Goal: Find specific page/section: Find specific page/section

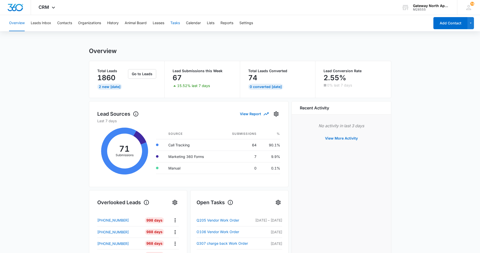
click at [175, 22] on button "Tasks" at bounding box center [175, 23] width 10 height 16
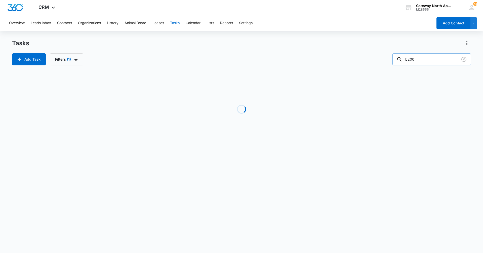
click at [423, 59] on input "b200" at bounding box center [432, 59] width 79 height 12
type input "b"
type input "n104"
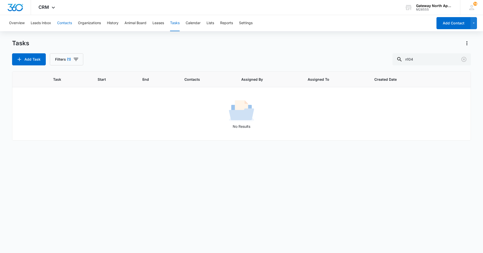
click at [69, 22] on button "Contacts" at bounding box center [64, 23] width 15 height 16
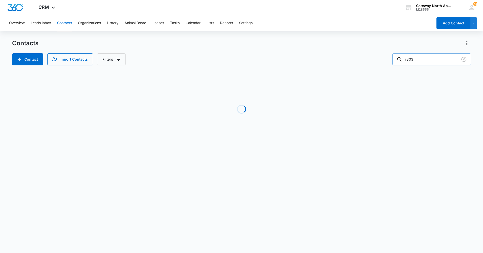
click at [428, 57] on input "r303" at bounding box center [432, 59] width 79 height 12
type input "r"
type input "n104"
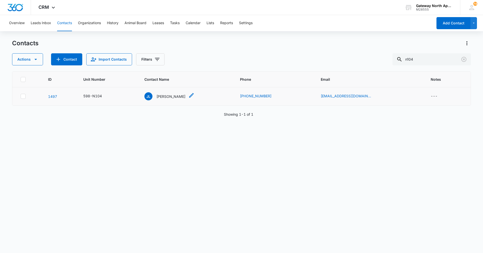
click at [175, 96] on p "[PERSON_NAME]" at bounding box center [171, 96] width 29 height 5
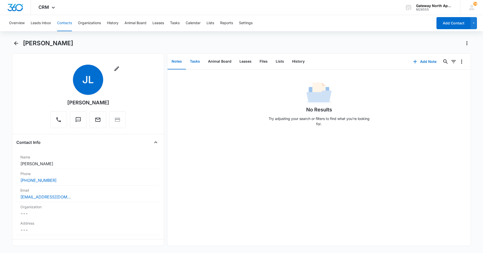
click at [196, 61] on button "Tasks" at bounding box center [195, 62] width 18 height 16
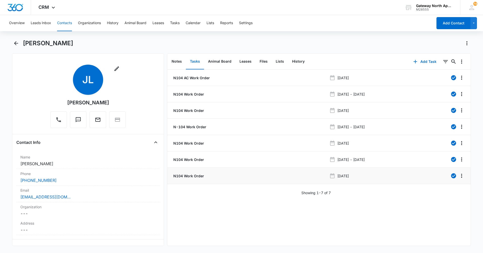
click at [198, 174] on p "N104 Work Order" at bounding box center [188, 175] width 32 height 5
